Goal: Information Seeking & Learning: Learn about a topic

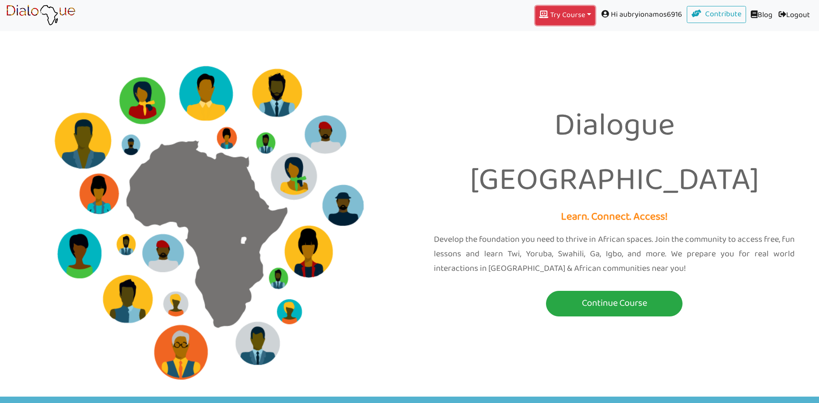
click at [578, 15] on button "Try Course Toggle Dropdown" at bounding box center [566, 15] width 60 height 19
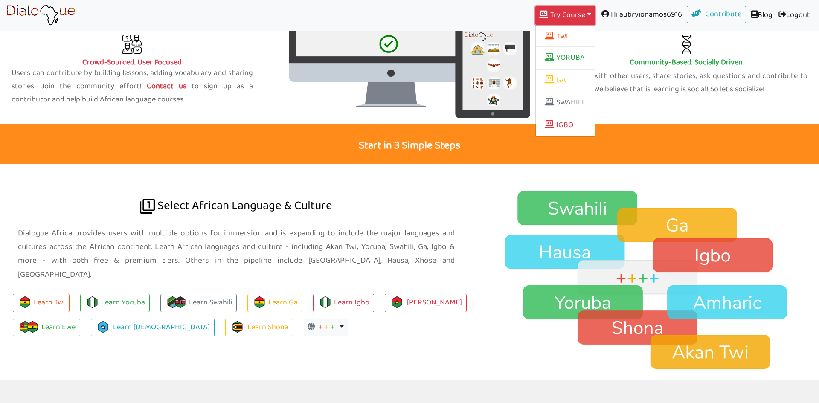
scroll to position [509, 0]
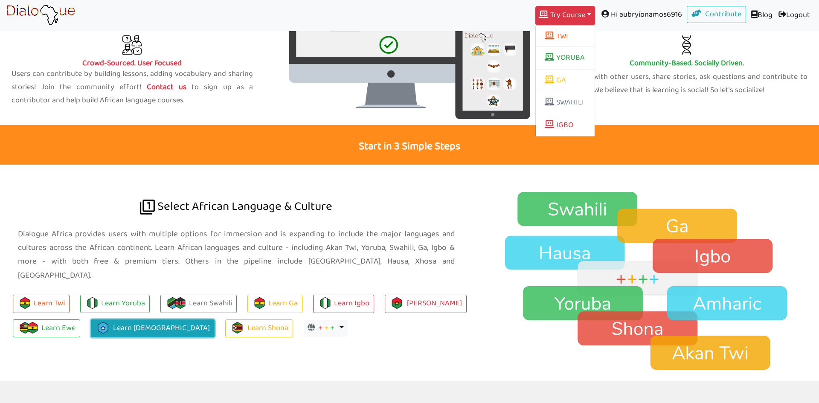
click at [124, 320] on link "Learn [DEMOGRAPHIC_DATA]" at bounding box center [153, 329] width 124 height 18
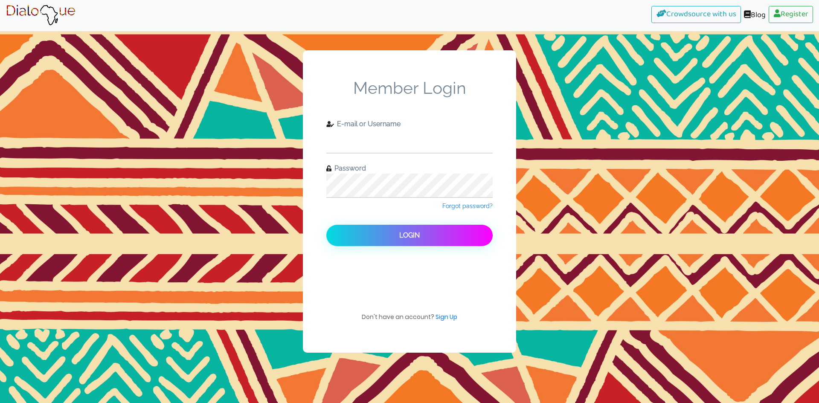
type input "[EMAIL_ADDRESS][DOMAIN_NAME]"
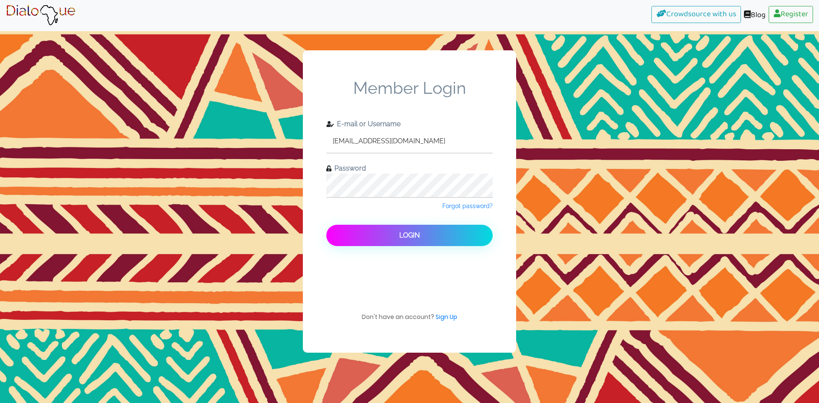
click at [393, 242] on button "Login" at bounding box center [409, 235] width 166 height 21
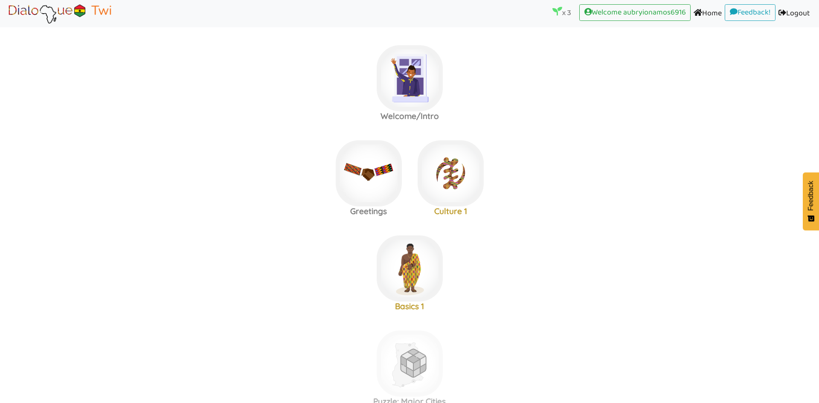
click at [6, 24] on area at bounding box center [6, 24] width 0 height 0
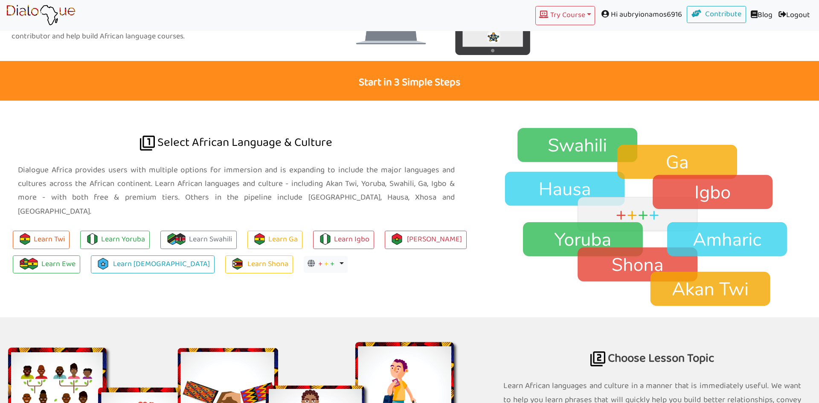
scroll to position [572, 0]
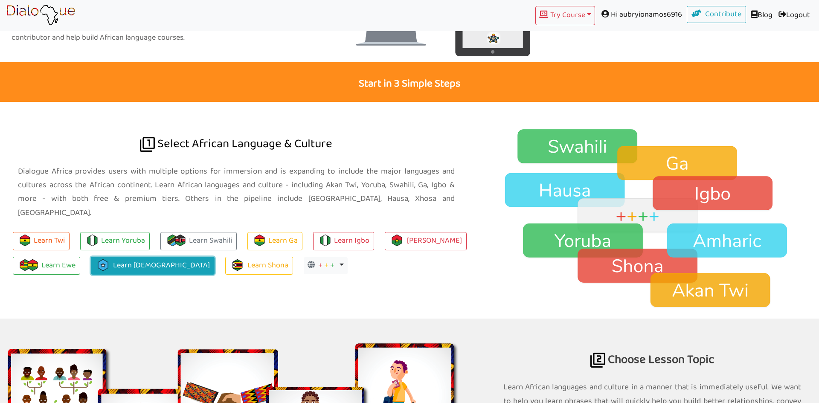
click at [136, 257] on link "Learn [DEMOGRAPHIC_DATA]" at bounding box center [153, 266] width 124 height 18
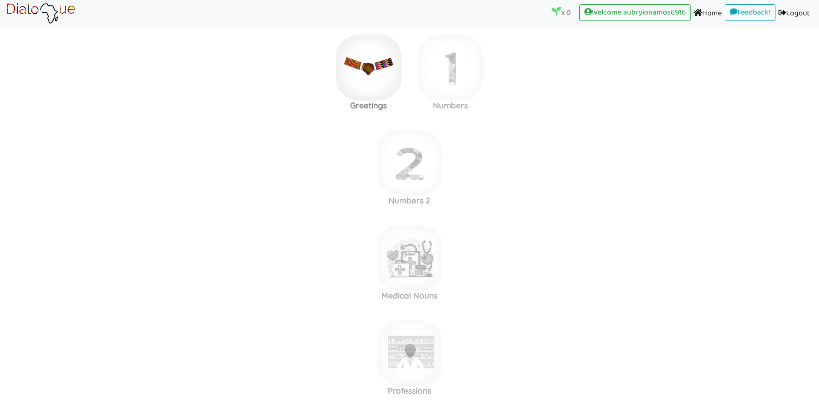
scroll to position [186, 0]
